Goal: Transaction & Acquisition: Purchase product/service

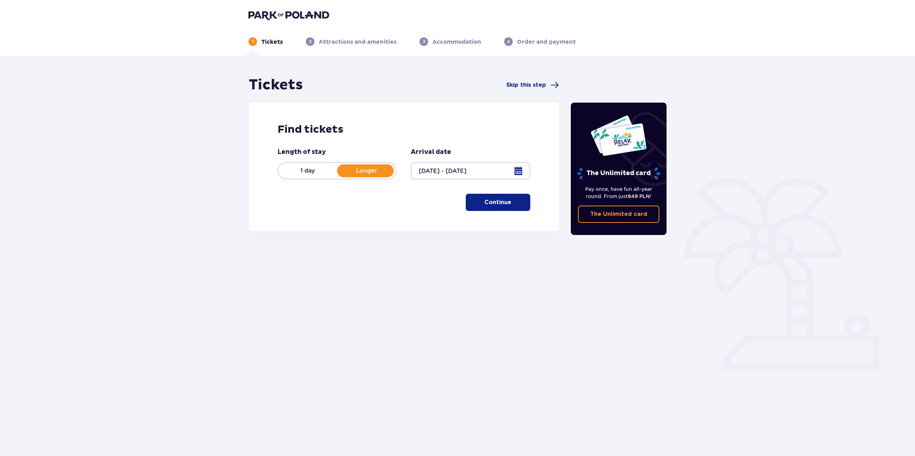
click at [496, 215] on div "Find tickets Length of stay 1 day Longer Arrival date [DATE] - [DATE] Continue …" at bounding box center [404, 167] width 310 height 128
click at [498, 208] on button "Continue" at bounding box center [498, 202] width 65 height 17
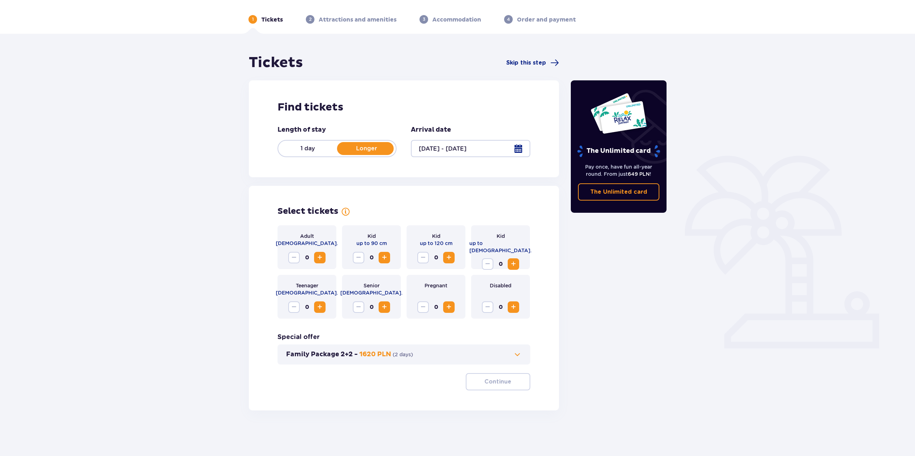
scroll to position [26, 0]
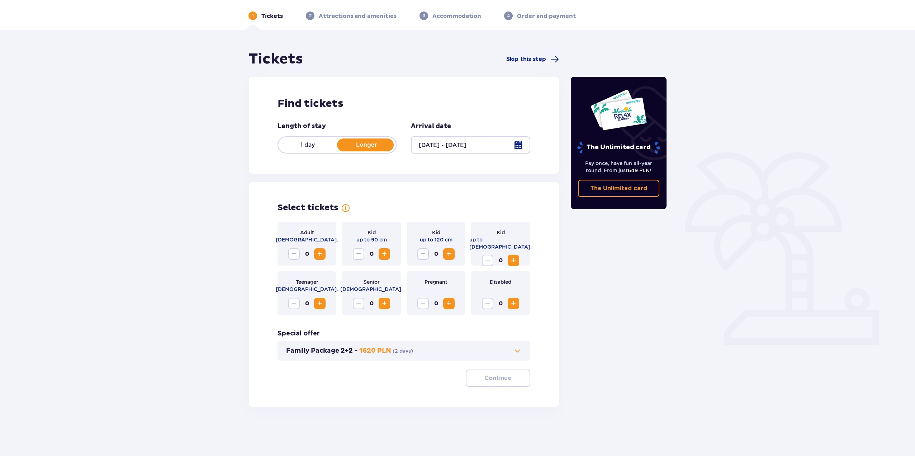
click at [320, 254] on span "Increase" at bounding box center [319, 253] width 9 height 9
click at [449, 349] on button "Family Package 2+2 - 1620 PLN ( 2 days )" at bounding box center [403, 350] width 235 height 9
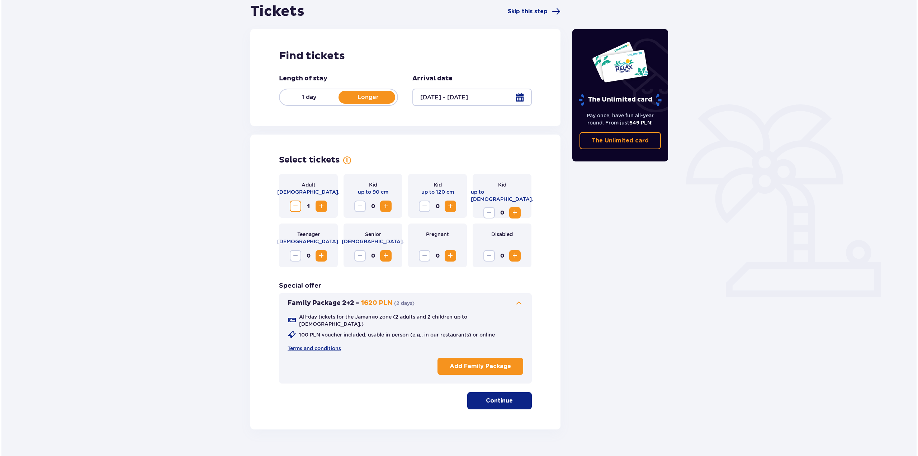
scroll to position [84, 0]
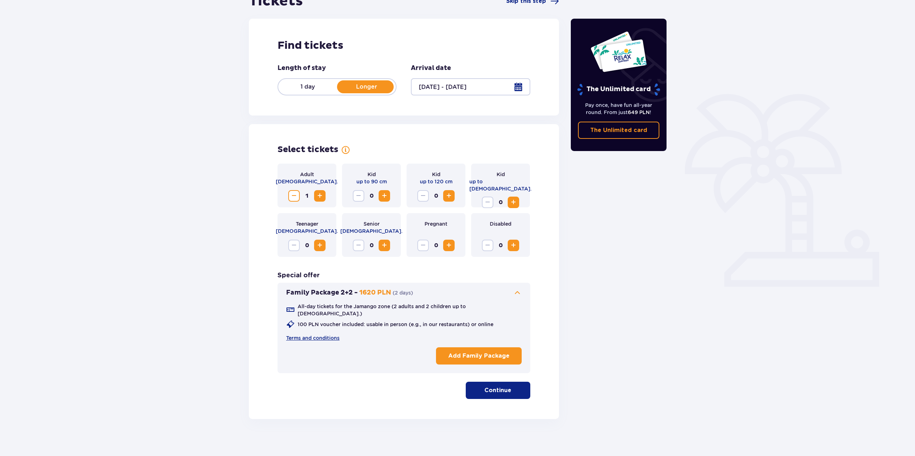
click at [449, 352] on p "Add Family Package" at bounding box center [478, 356] width 61 height 8
click at [494, 386] on p "Continue" at bounding box center [497, 390] width 27 height 8
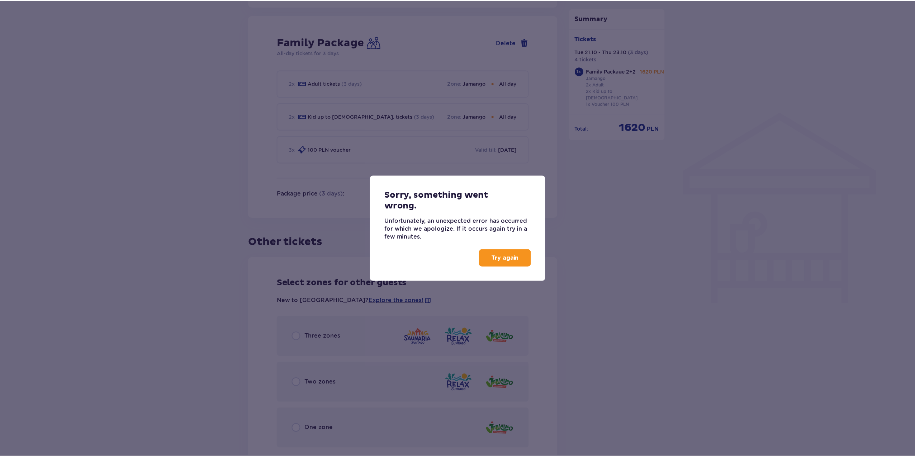
scroll to position [471, 0]
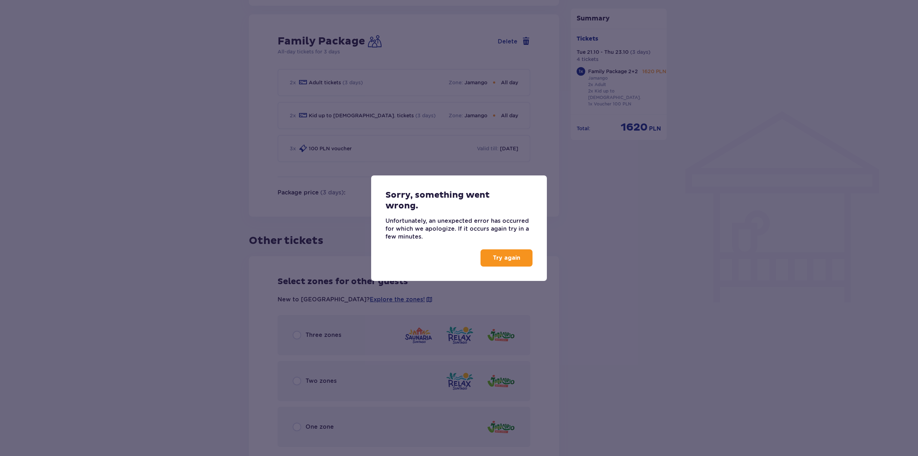
click at [514, 258] on p "Try again" at bounding box center [506, 258] width 28 height 8
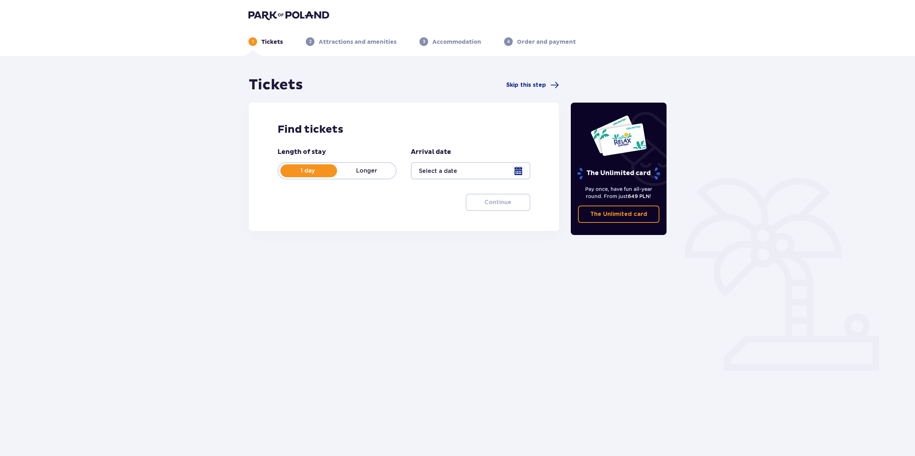
click at [465, 172] on div at bounding box center [470, 170] width 119 height 17
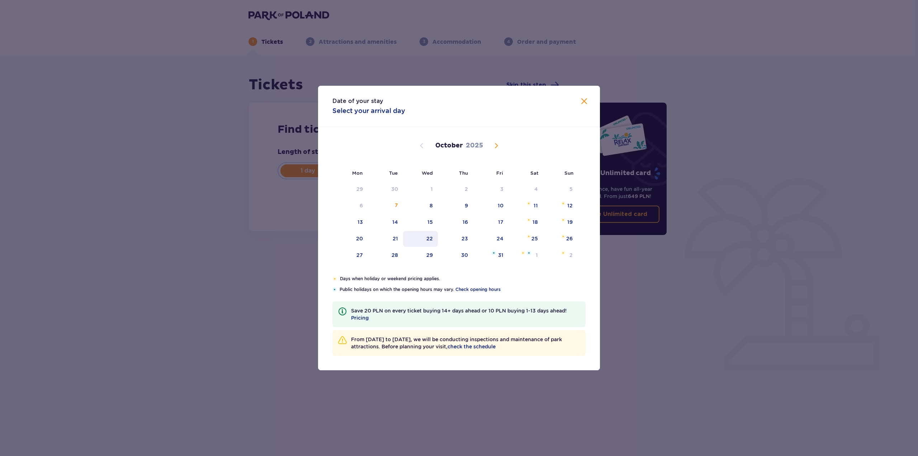
click at [433, 239] on div "22" at bounding box center [420, 239] width 35 height 16
click at [426, 237] on div "22" at bounding box center [420, 239] width 35 height 16
type input "22.10.25"
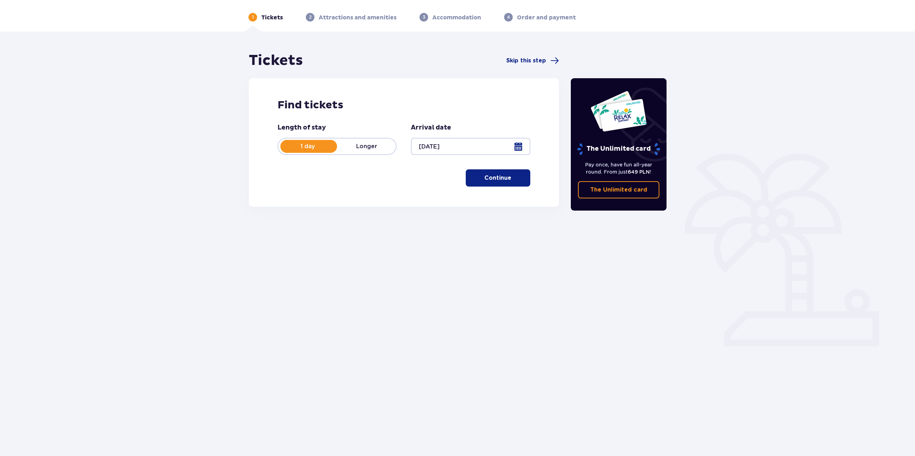
scroll to position [26, 0]
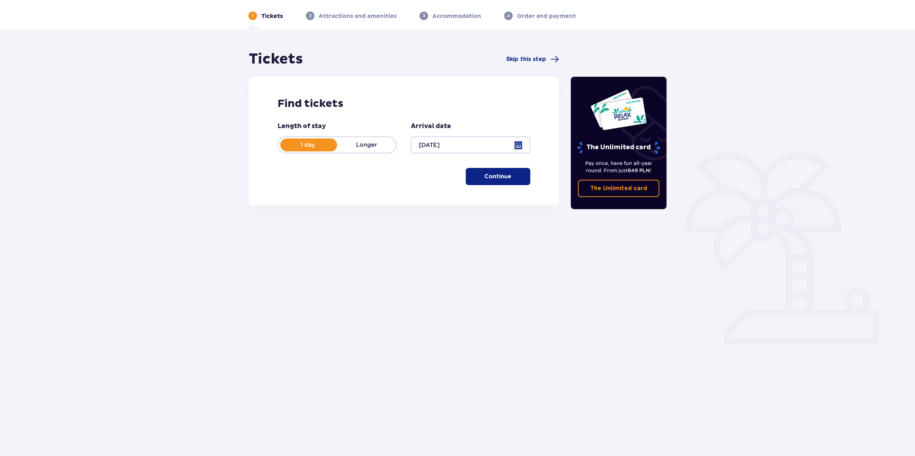
click at [505, 175] on p "Continue" at bounding box center [497, 176] width 27 height 8
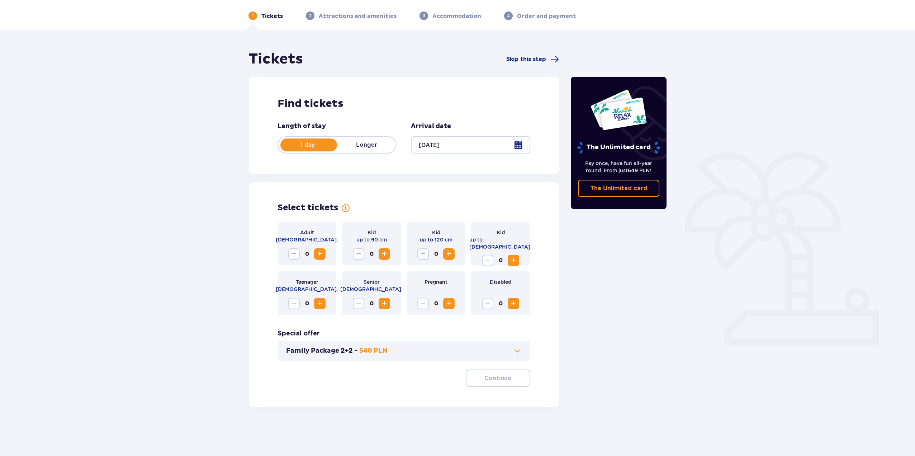
click at [315, 351] on p "Family Package 2+2 -" at bounding box center [322, 350] width 72 height 9
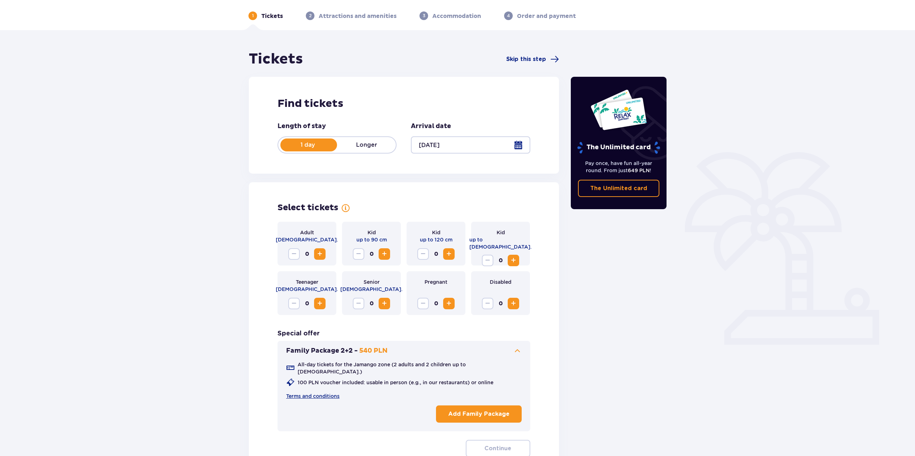
click at [483, 410] on p "Add Family Package" at bounding box center [478, 414] width 61 height 8
click at [488, 444] on p "Continue" at bounding box center [497, 448] width 27 height 8
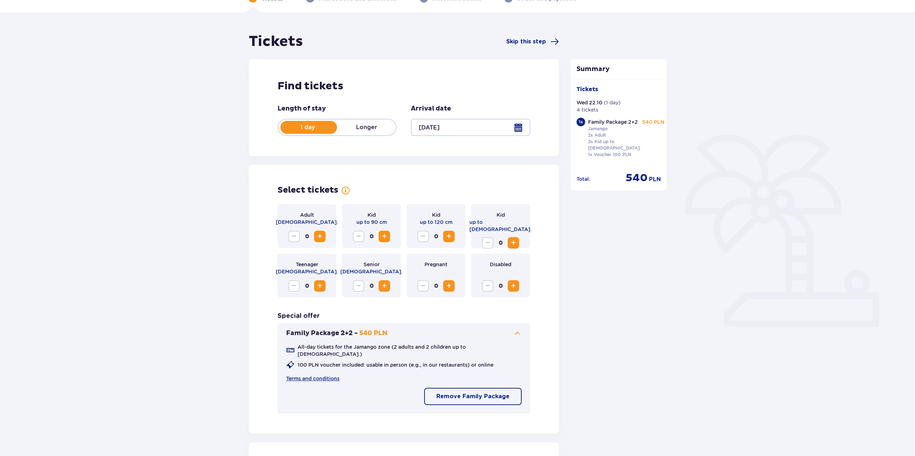
scroll to position [0, 0]
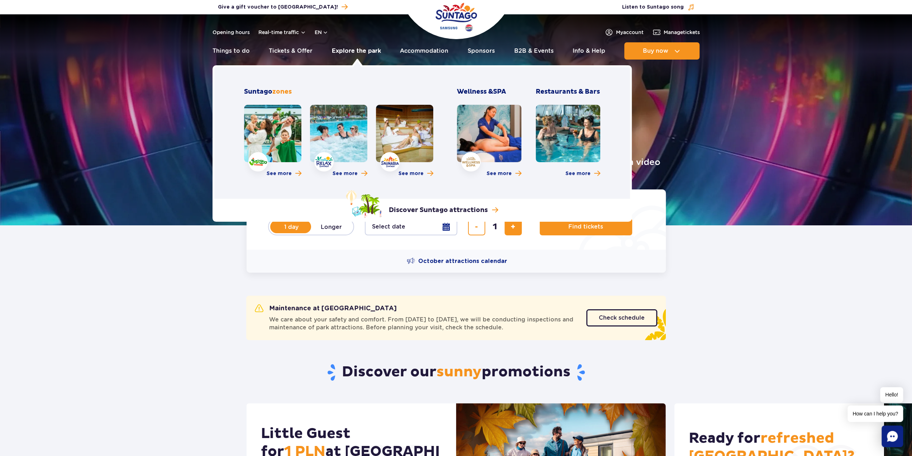
click at [355, 49] on link "Explore the park" at bounding box center [356, 50] width 49 height 17
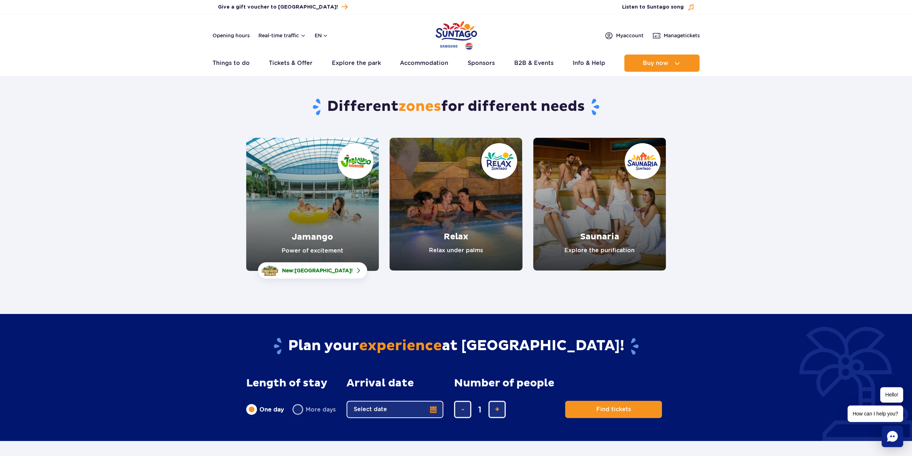
click at [296, 210] on link "Jamango" at bounding box center [312, 204] width 133 height 133
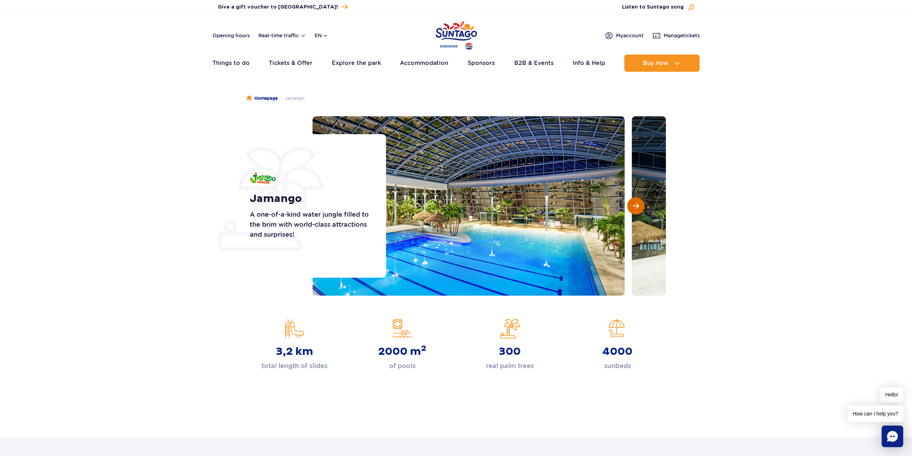
click at [639, 206] on button "Next slide" at bounding box center [635, 205] width 17 height 17
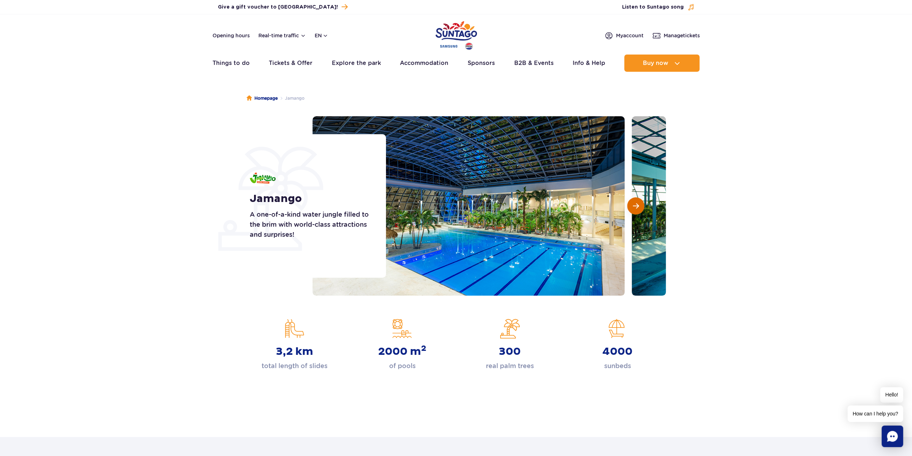
click at [639, 206] on button "Next slide" at bounding box center [635, 205] width 17 height 17
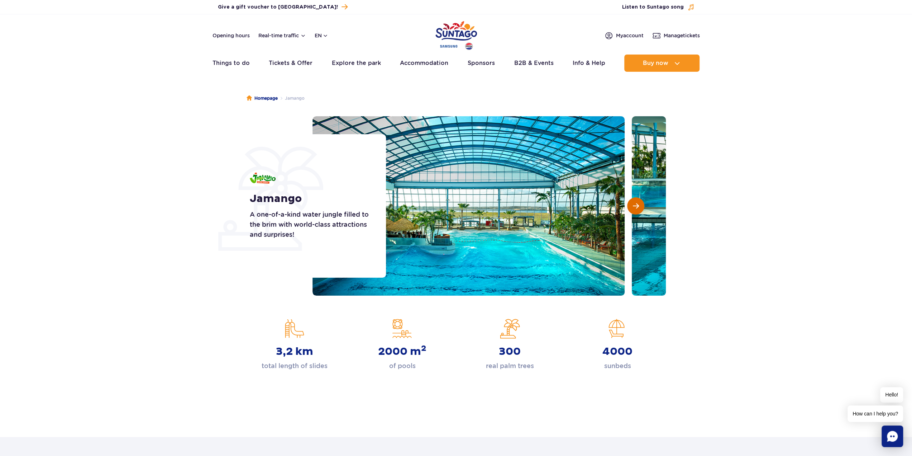
click at [640, 208] on button "Next slide" at bounding box center [635, 205] width 17 height 17
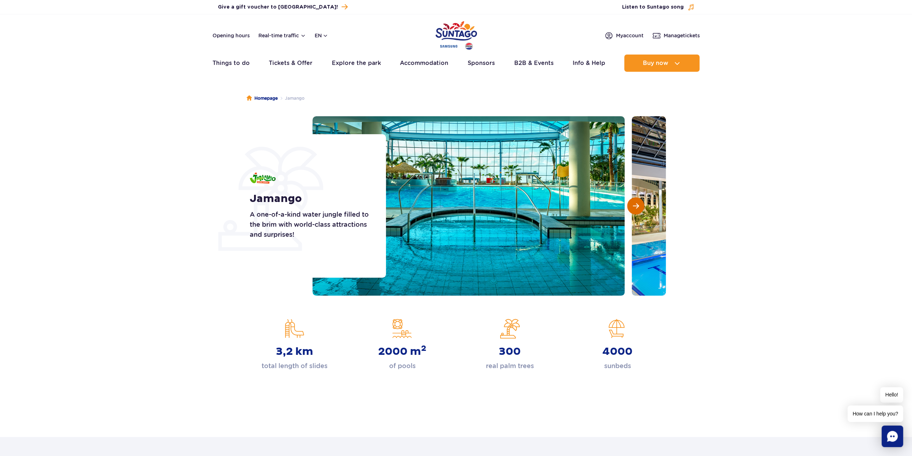
click at [640, 208] on button "Next slide" at bounding box center [635, 205] width 17 height 17
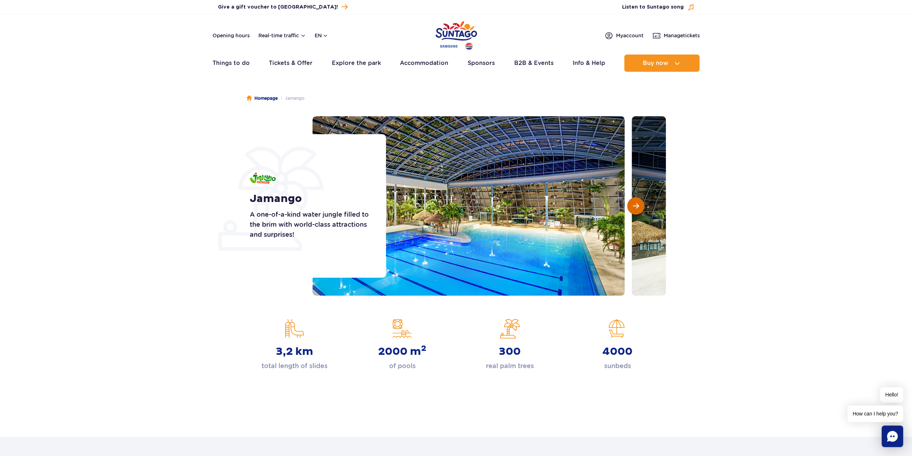
click at [640, 208] on button "Next slide" at bounding box center [635, 205] width 17 height 17
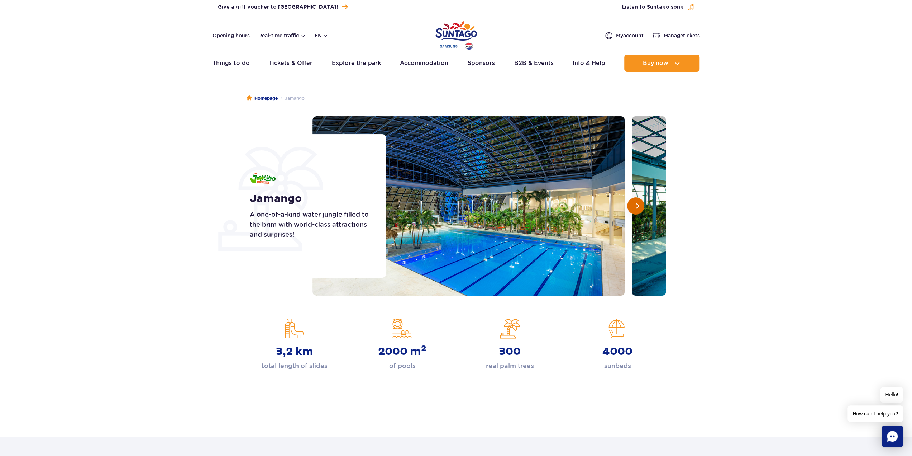
click at [640, 208] on button "Next slide" at bounding box center [635, 205] width 17 height 17
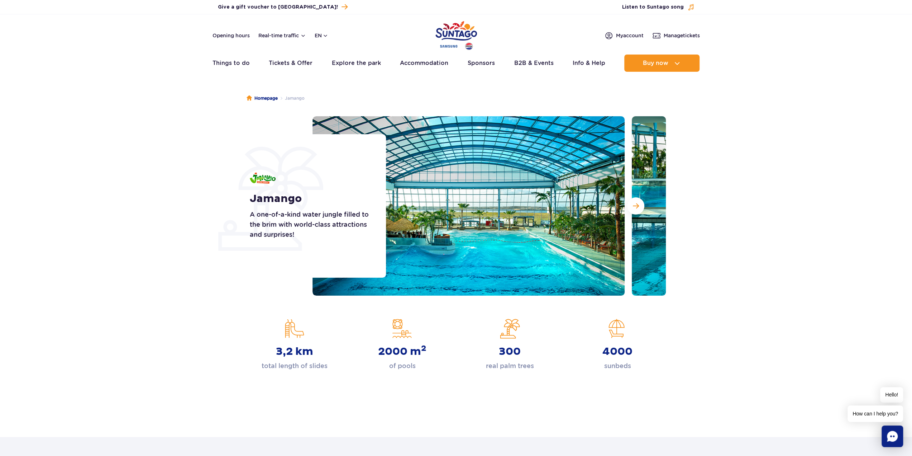
click at [330, 204] on h1 "Jamango" at bounding box center [310, 198] width 120 height 13
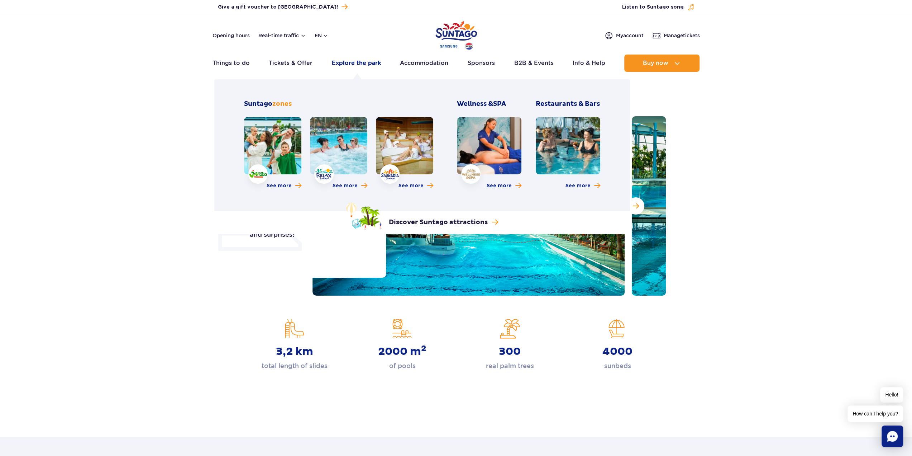
click at [365, 63] on link "Explore the park" at bounding box center [356, 62] width 49 height 17
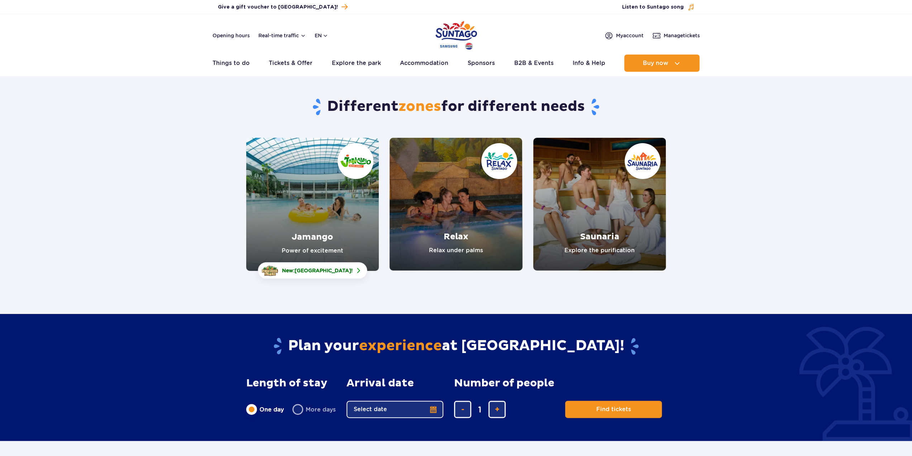
click at [478, 212] on link "Relax" at bounding box center [456, 204] width 133 height 133
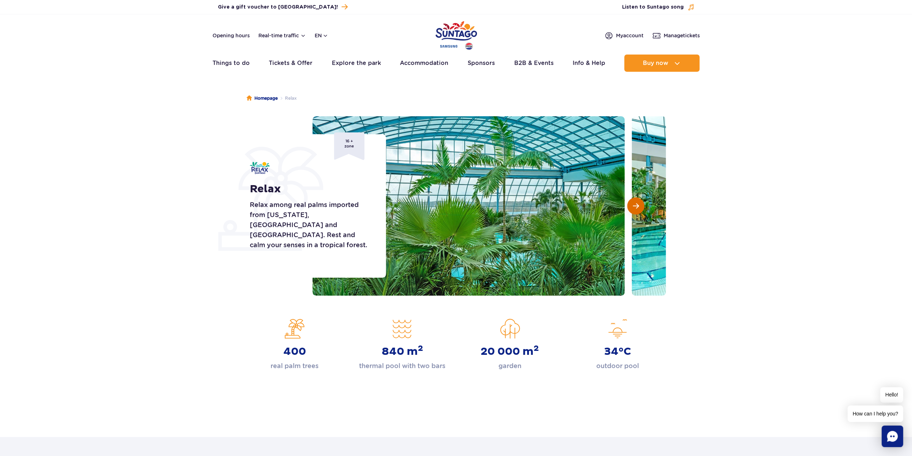
click at [633, 206] on span "Next slide" at bounding box center [636, 206] width 6 height 6
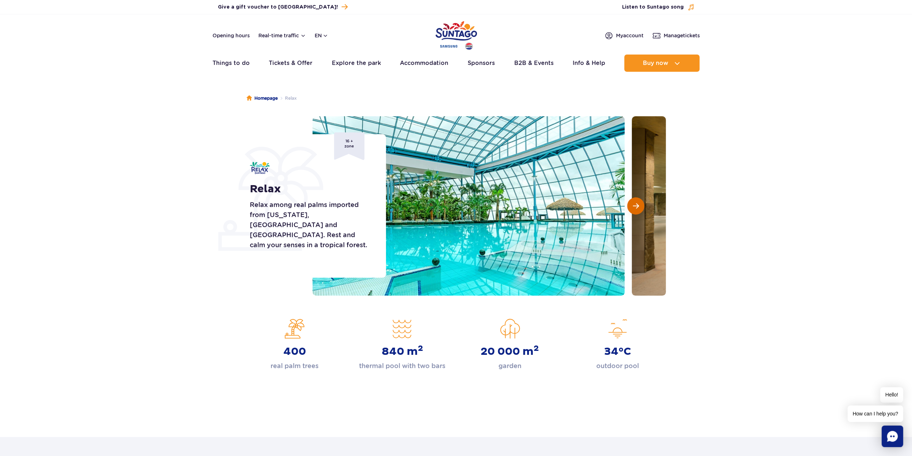
click at [633, 206] on span "Next slide" at bounding box center [636, 206] width 6 height 6
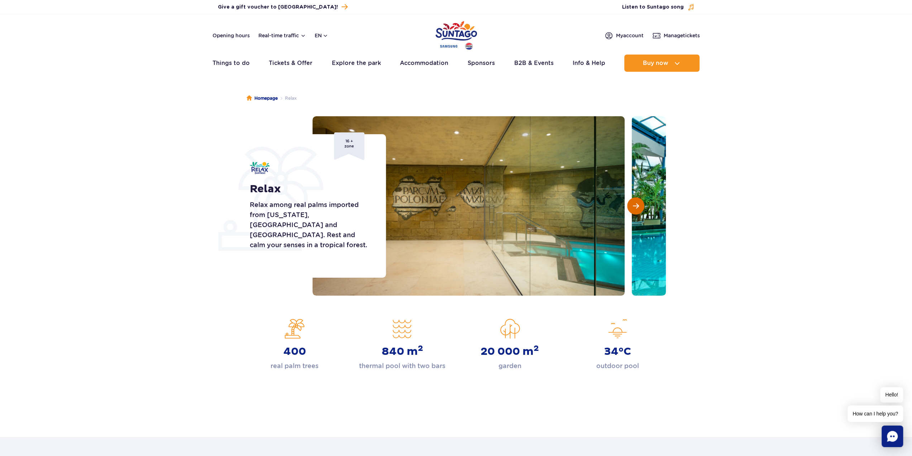
click at [633, 206] on span "Next slide" at bounding box center [636, 206] width 6 height 6
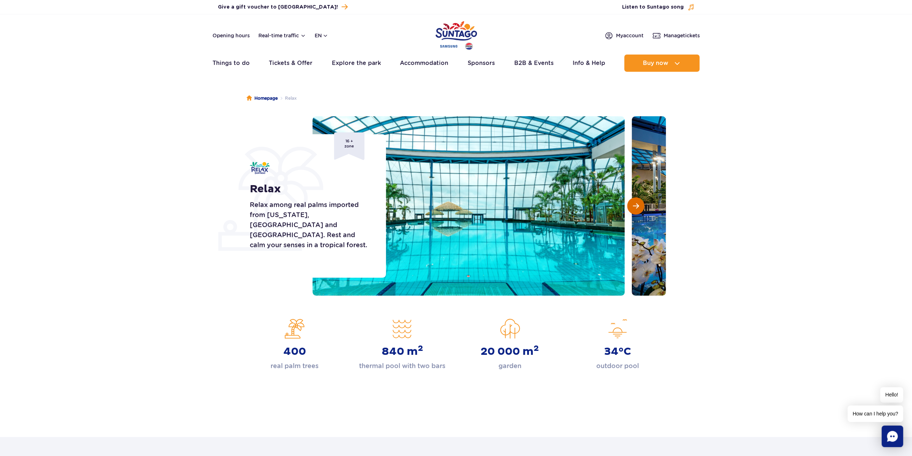
click at [633, 206] on span "Next slide" at bounding box center [636, 206] width 6 height 6
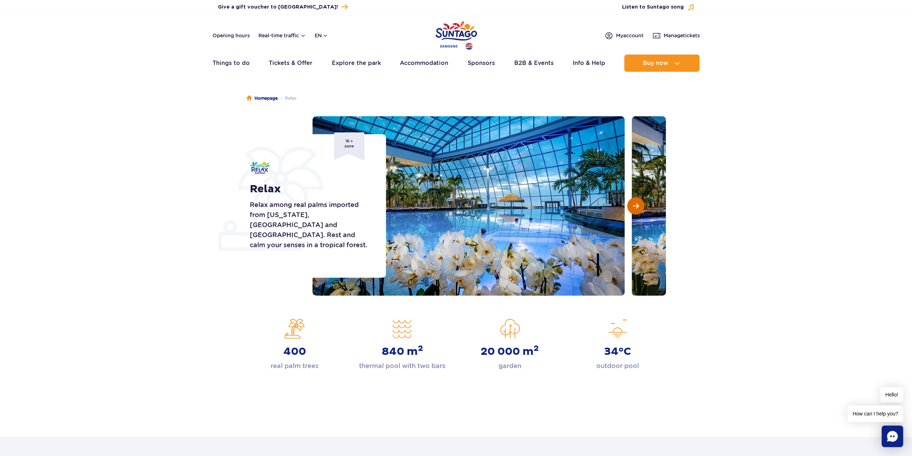
click at [633, 206] on span "Next slide" at bounding box center [636, 206] width 6 height 6
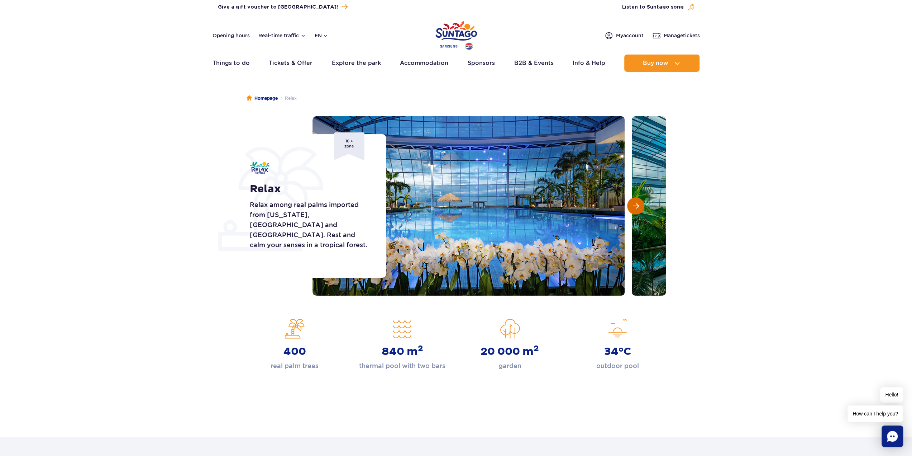
click at [633, 206] on span "Next slide" at bounding box center [636, 206] width 6 height 6
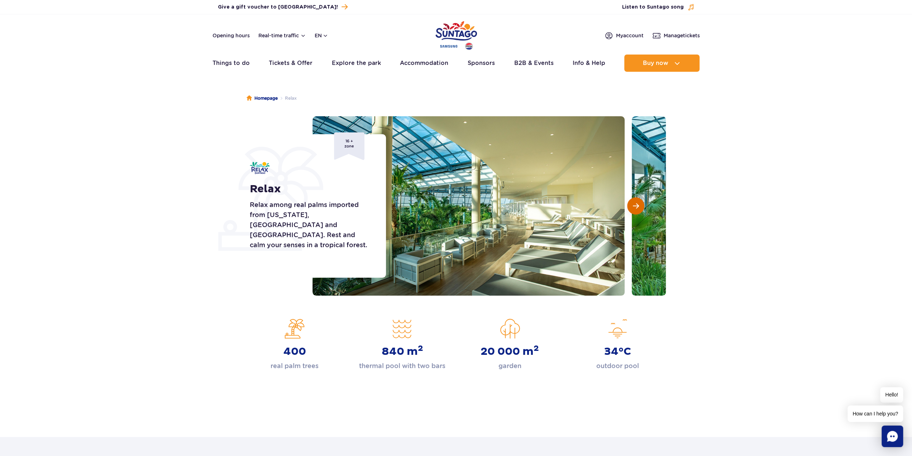
click at [633, 206] on span "Next slide" at bounding box center [636, 206] width 6 height 6
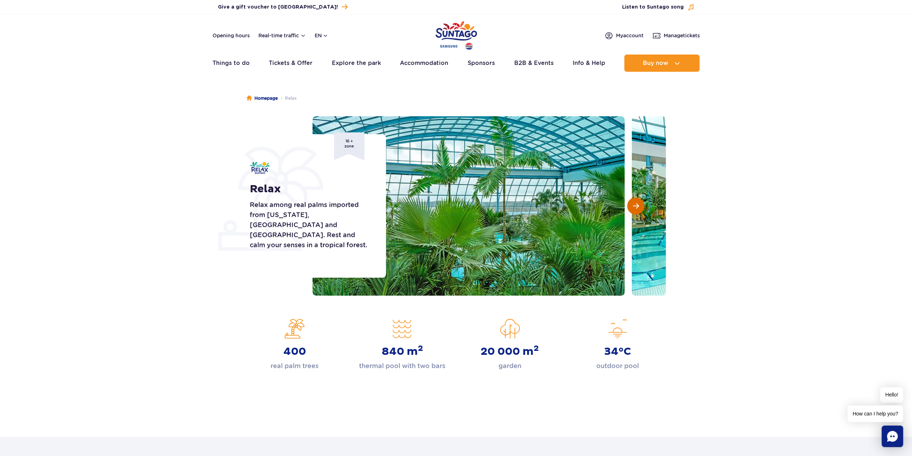
click at [633, 206] on span "Next slide" at bounding box center [636, 206] width 6 height 6
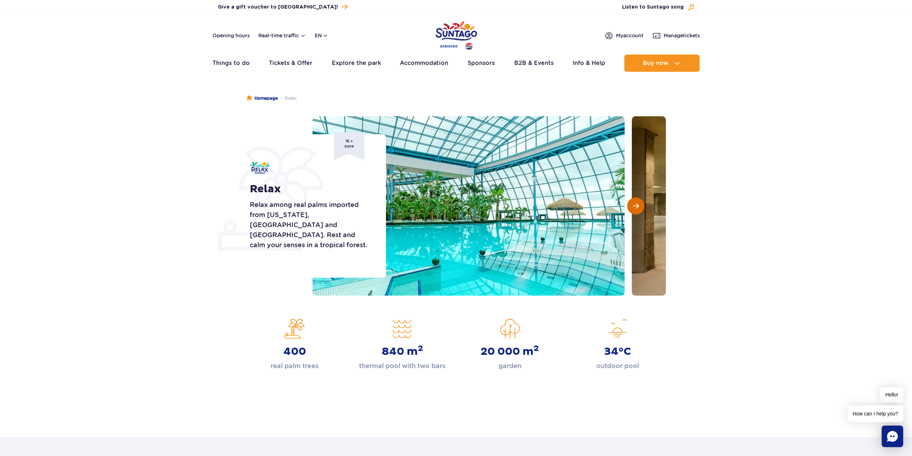
click at [633, 207] on span "Next slide" at bounding box center [636, 206] width 6 height 6
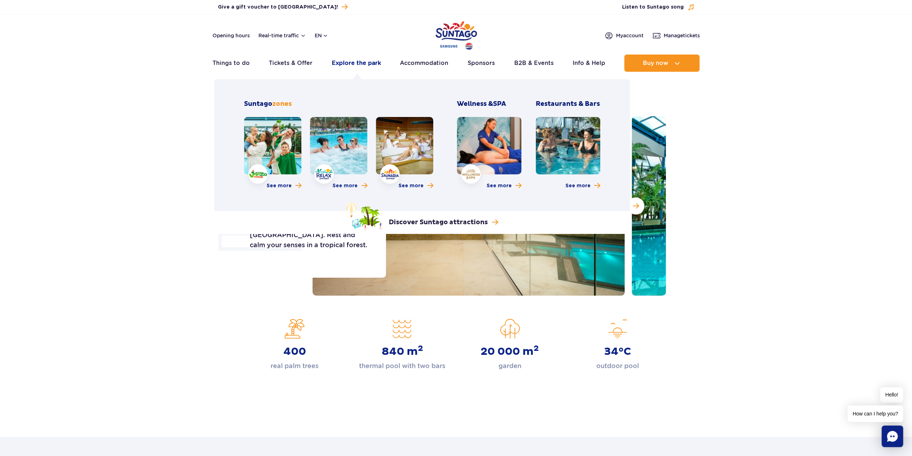
drag, startPoint x: 348, startPoint y: 61, endPoint x: 354, endPoint y: 69, distance: 10.0
click at [348, 61] on link "Explore the park" at bounding box center [356, 62] width 49 height 17
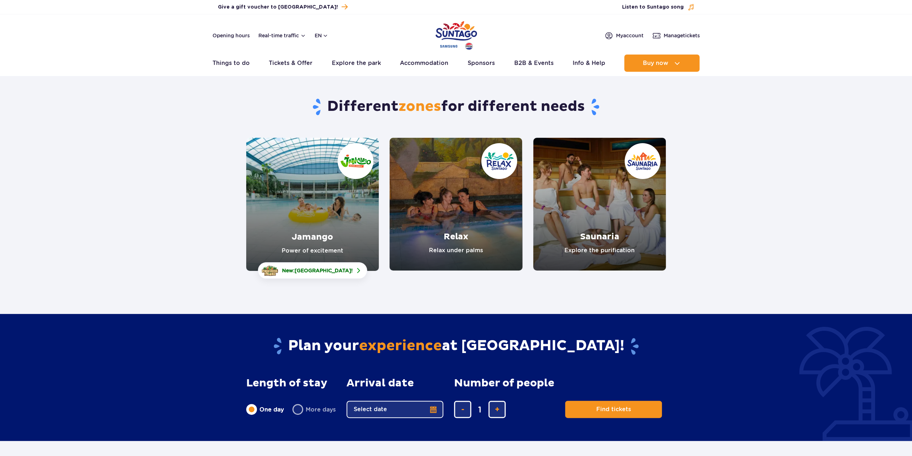
click at [593, 205] on link "Saunaria" at bounding box center [599, 204] width 133 height 133
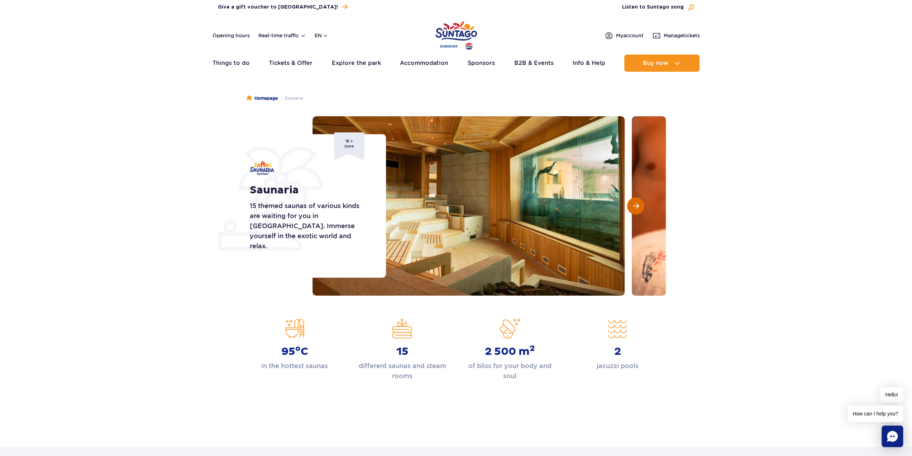
click at [634, 207] on span "Next slide" at bounding box center [636, 206] width 6 height 6
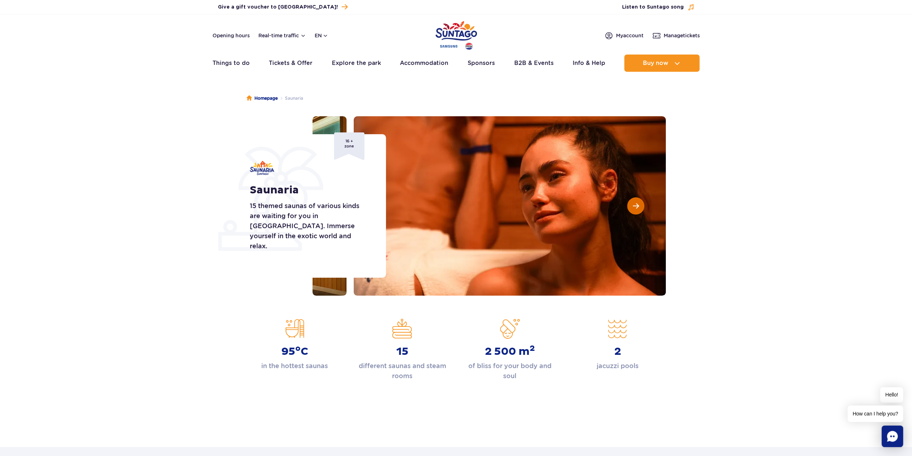
click at [634, 207] on span "Next slide" at bounding box center [636, 206] width 6 height 6
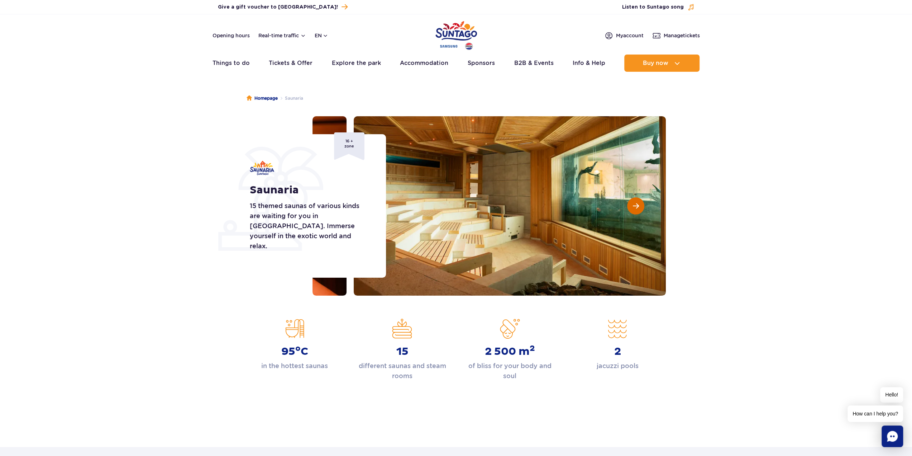
click at [634, 207] on span "Next slide" at bounding box center [636, 206] width 6 height 6
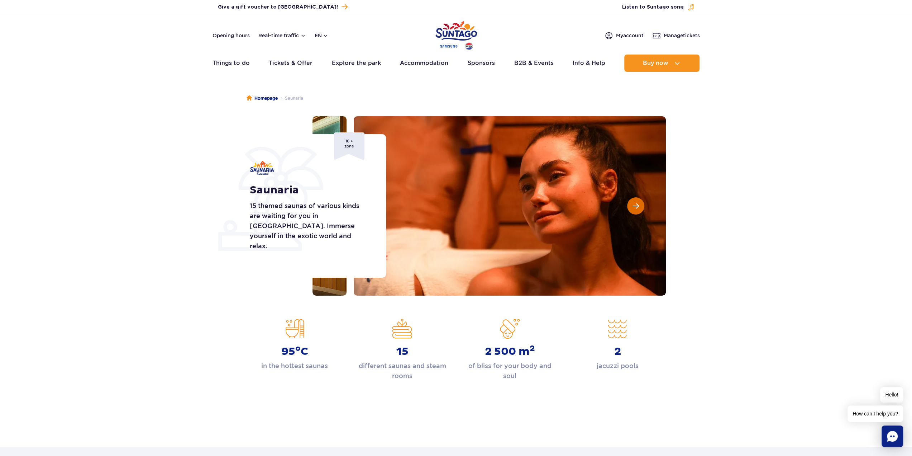
click at [634, 207] on span "Next slide" at bounding box center [636, 206] width 6 height 6
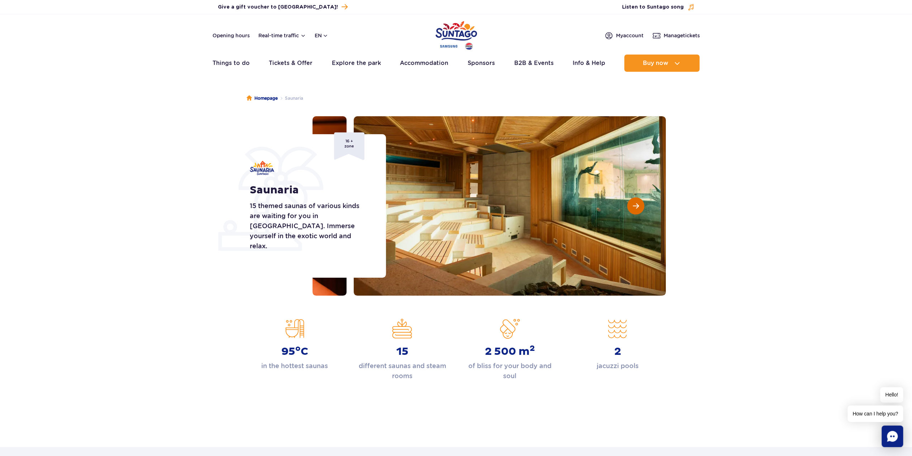
click at [634, 207] on span "Next slide" at bounding box center [636, 206] width 6 height 6
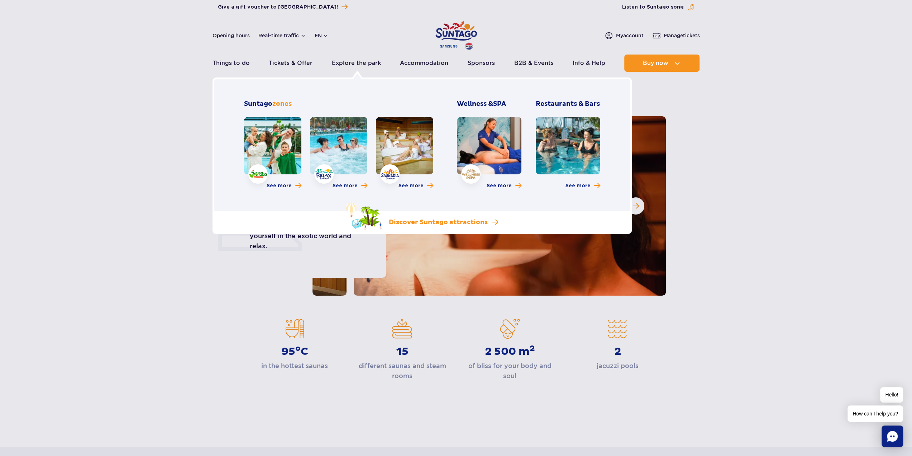
click at [439, 220] on p "Discover Suntago attractions" at bounding box center [438, 222] width 99 height 9
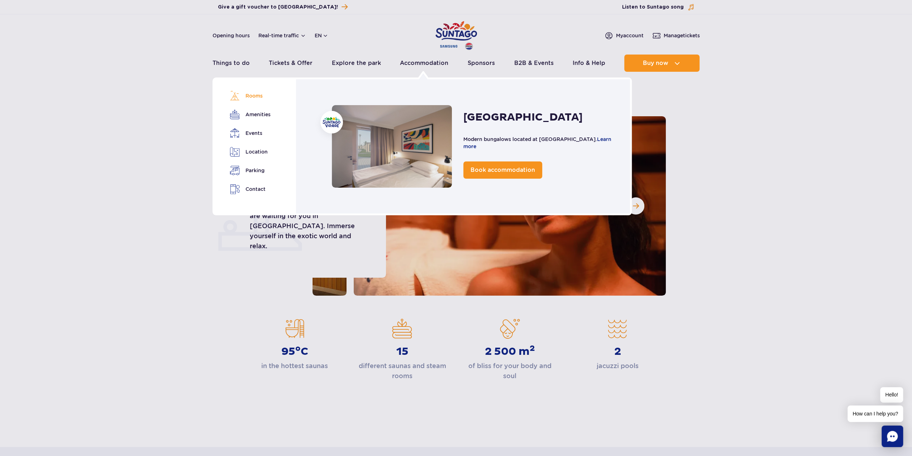
click at [256, 95] on link "Rooms" at bounding box center [250, 96] width 40 height 10
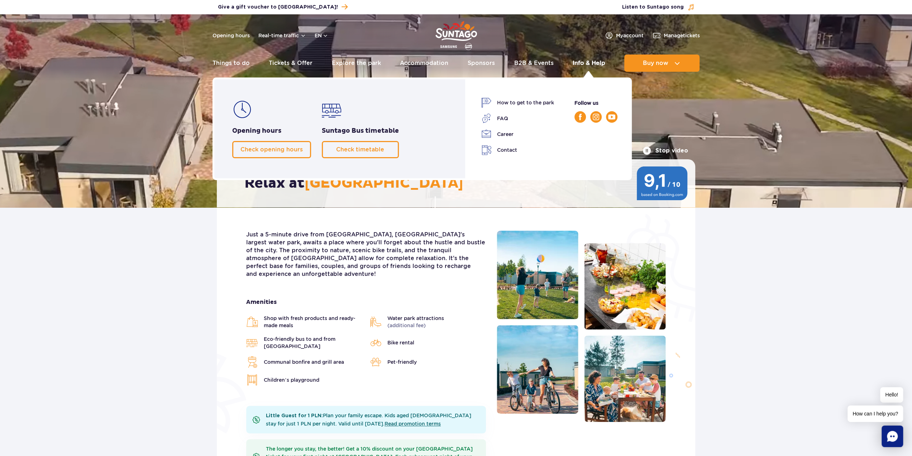
click at [587, 62] on link "Info & Help" at bounding box center [589, 62] width 33 height 17
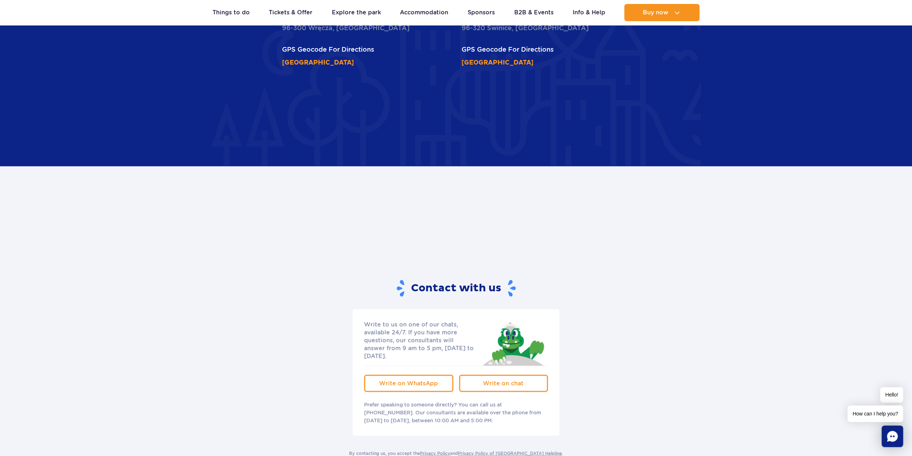
scroll to position [1147, 0]
